Goal: Find specific page/section: Find specific page/section

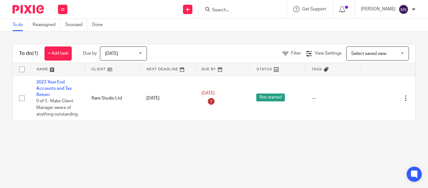
click at [213, 10] on input "Search" at bounding box center [239, 11] width 56 height 6
type input "bt west"
click at [226, 21] on link at bounding box center [249, 24] width 78 height 9
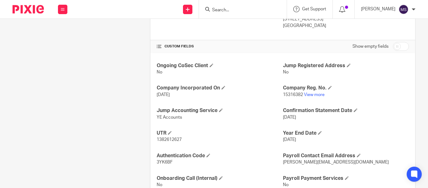
scroll to position [217, 0]
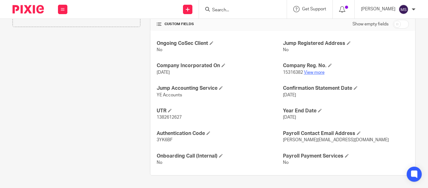
click at [312, 73] on link "View more" at bounding box center [314, 72] width 21 height 4
